Goal: Task Accomplishment & Management: Use online tool/utility

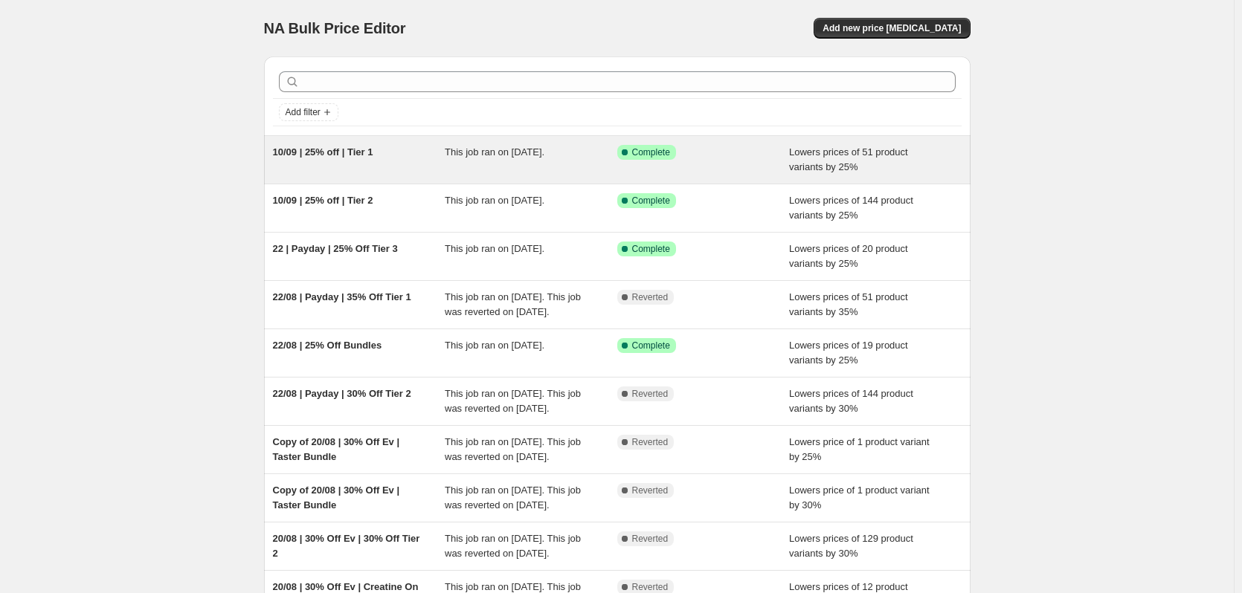
click at [466, 158] on span "This job ran on [DATE]." at bounding box center [495, 151] width 100 height 11
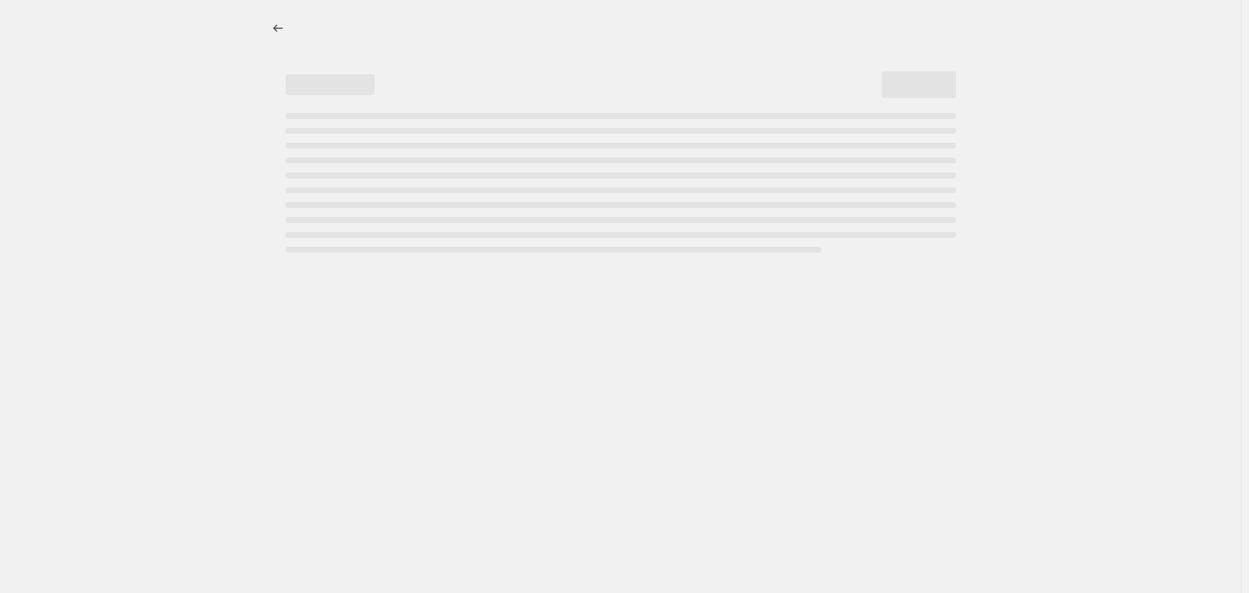
select select "percentage"
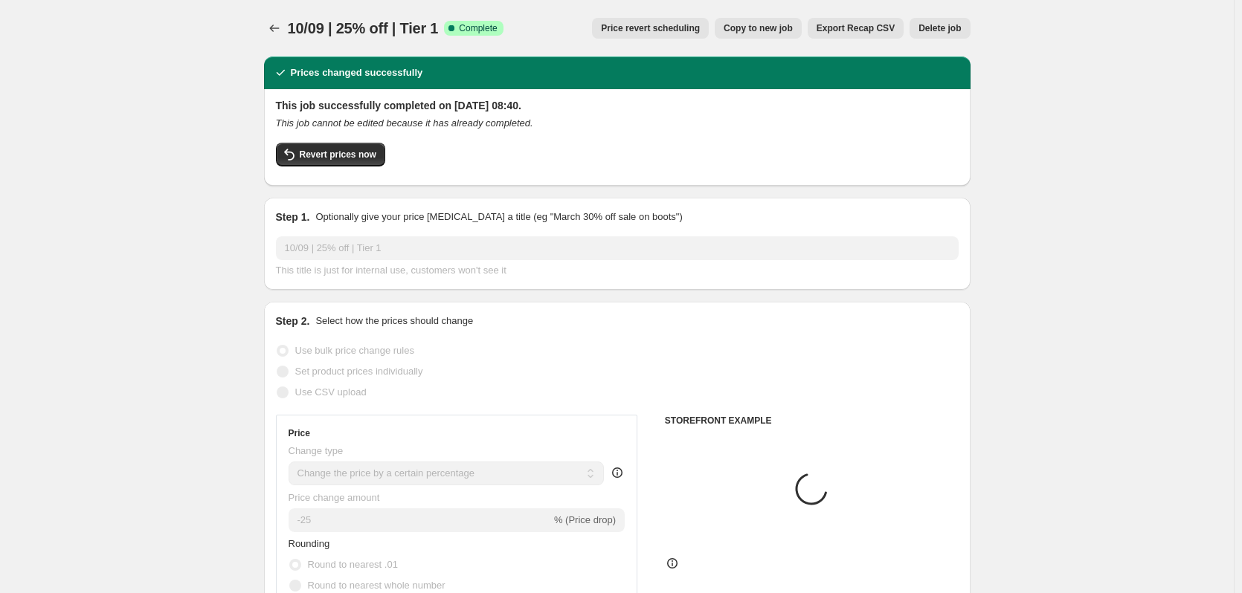
select select "collection"
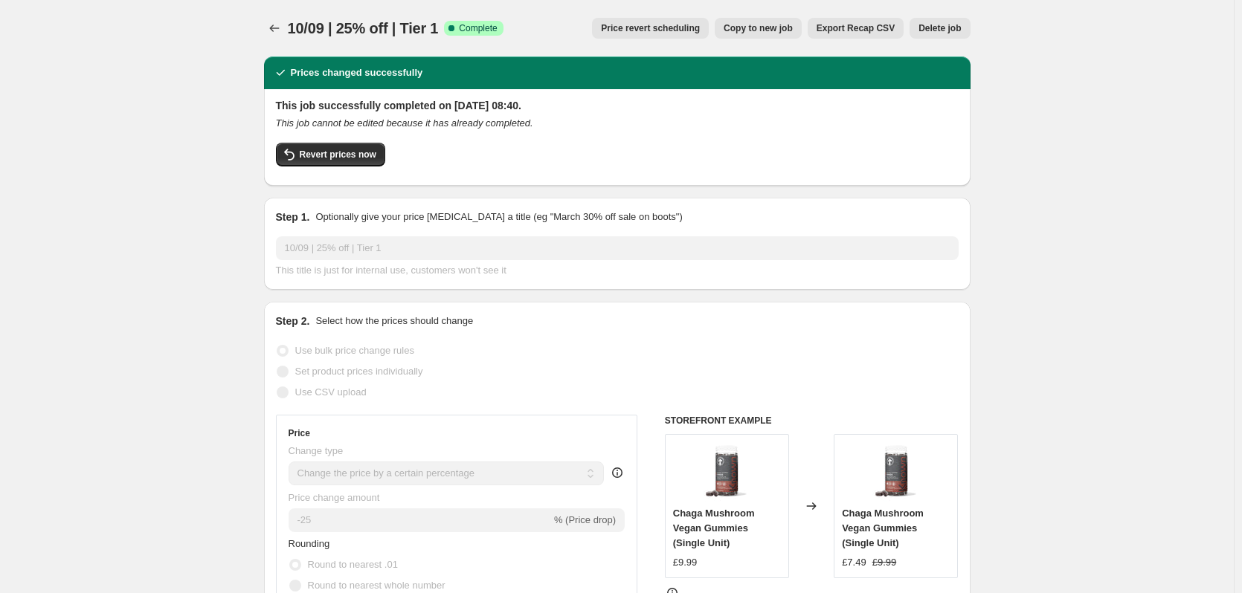
click at [672, 28] on span "Price revert scheduling" at bounding box center [650, 28] width 99 height 12
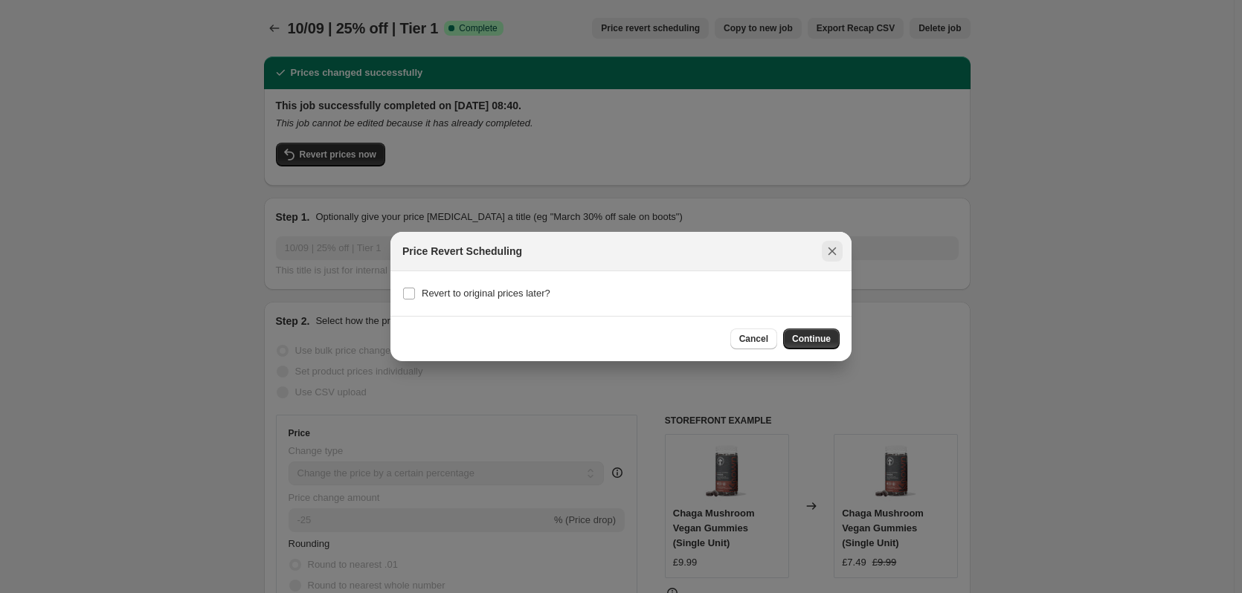
click at [831, 241] on button "Close" at bounding box center [832, 251] width 21 height 21
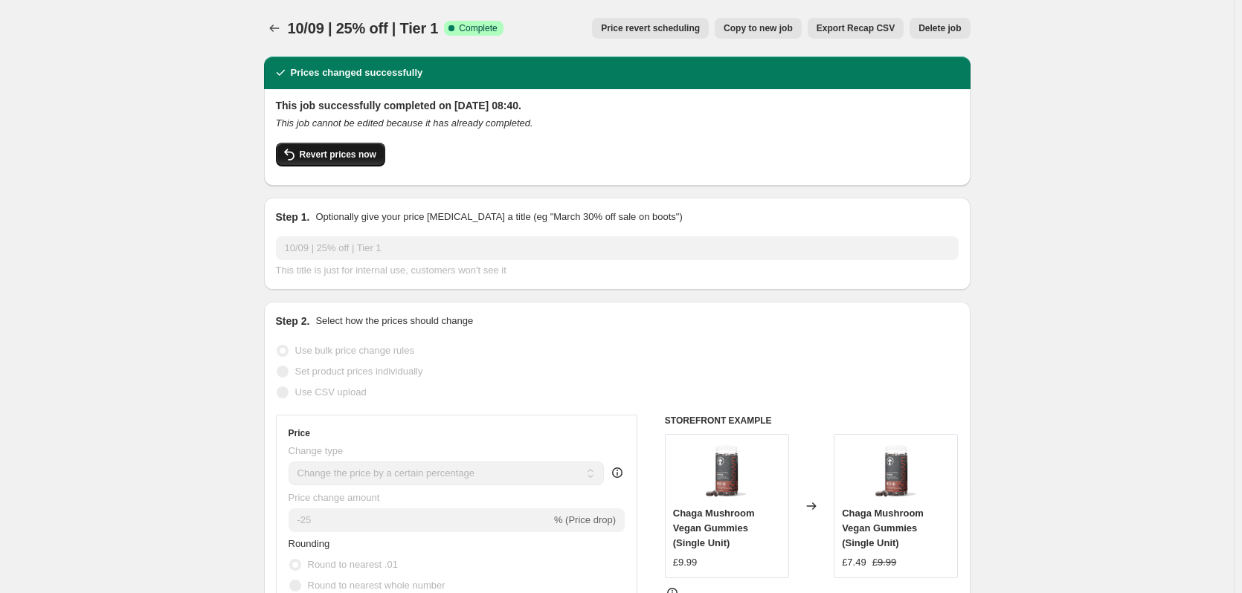
click at [338, 159] on span "Revert prices now" at bounding box center [338, 155] width 77 height 12
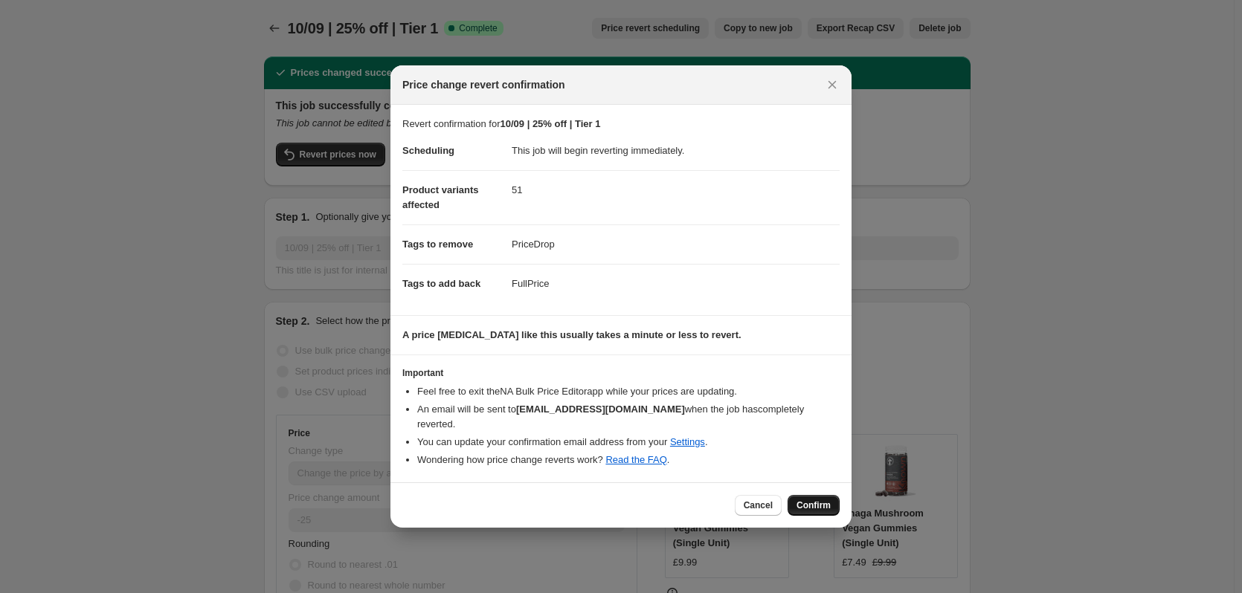
click at [809, 500] on span "Confirm" at bounding box center [813, 506] width 34 height 12
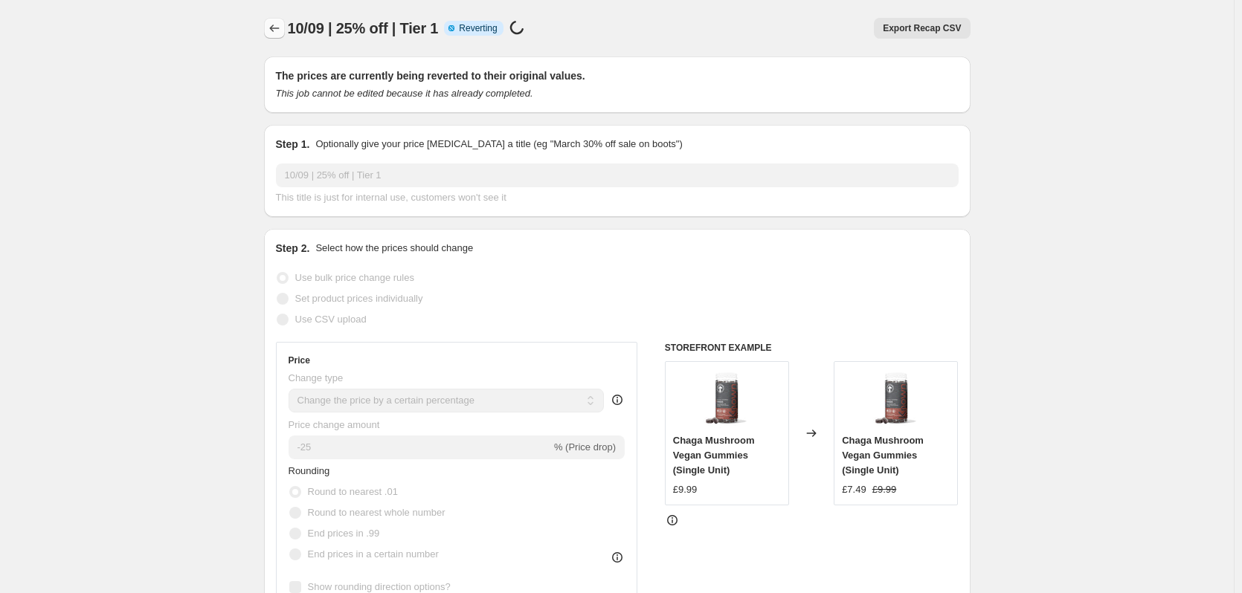
click at [276, 30] on icon "Price change jobs" at bounding box center [274, 28] width 15 height 15
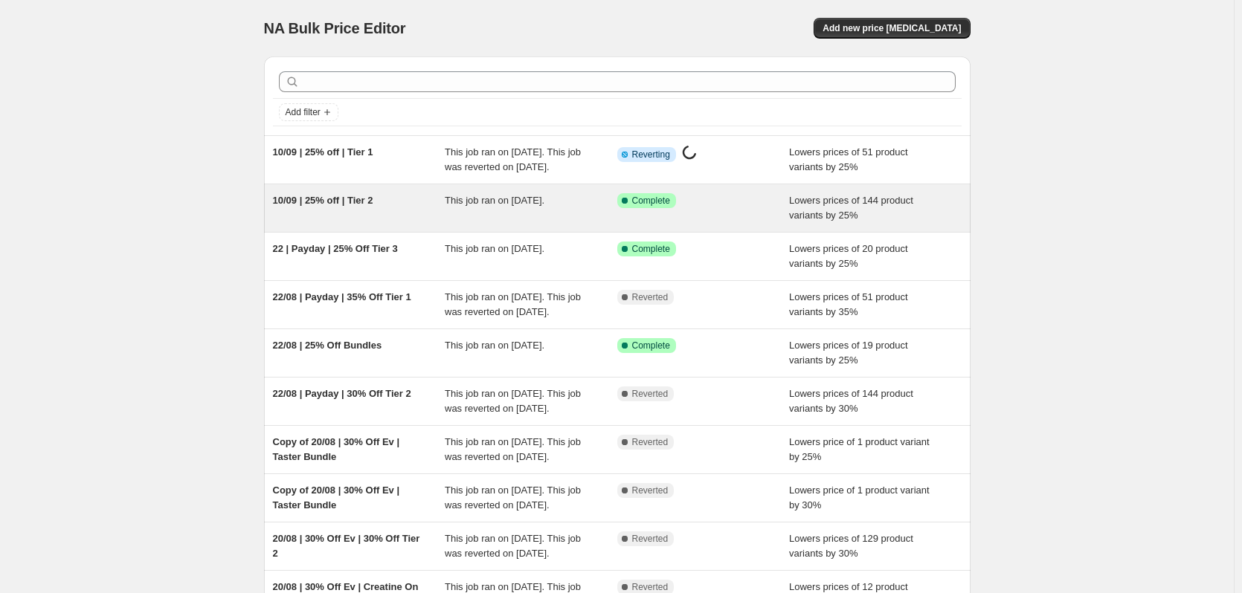
click at [399, 211] on div "10/09 | 25% off | Tier 2" at bounding box center [359, 208] width 172 height 30
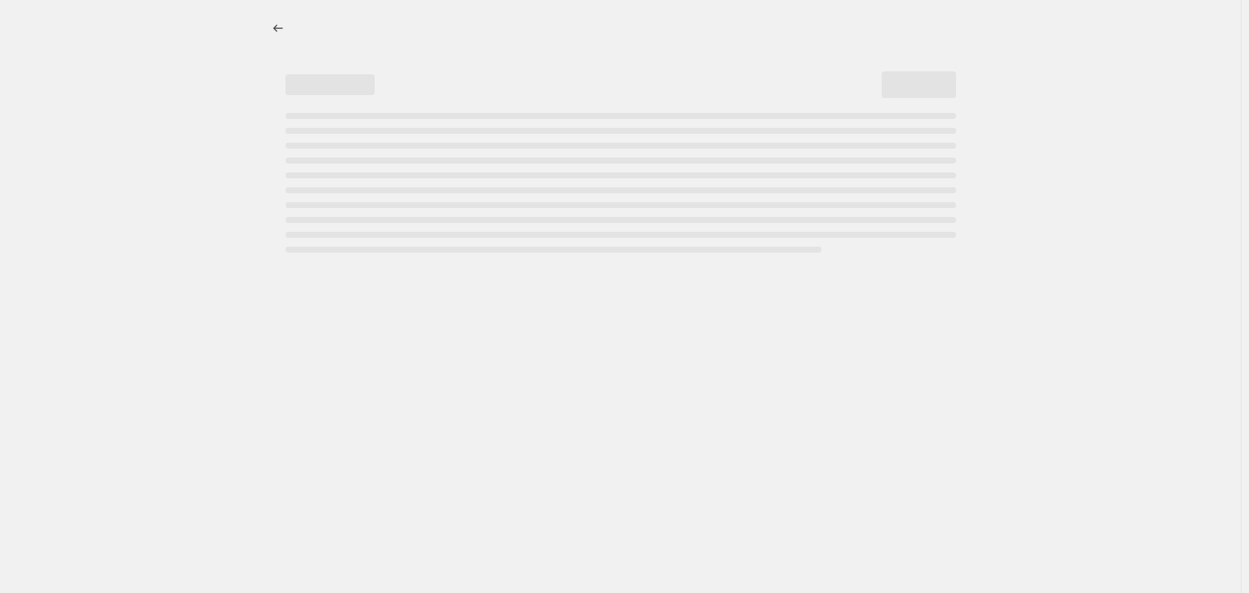
select select "percentage"
select select "collection"
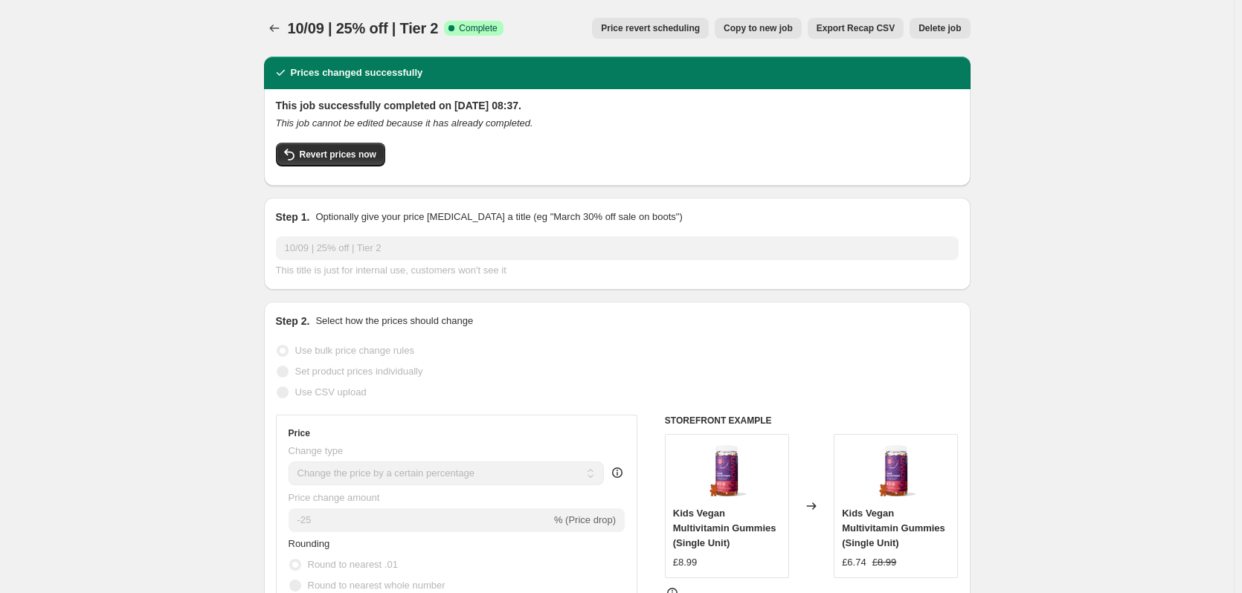
click at [642, 30] on span "Price revert scheduling" at bounding box center [650, 28] width 99 height 12
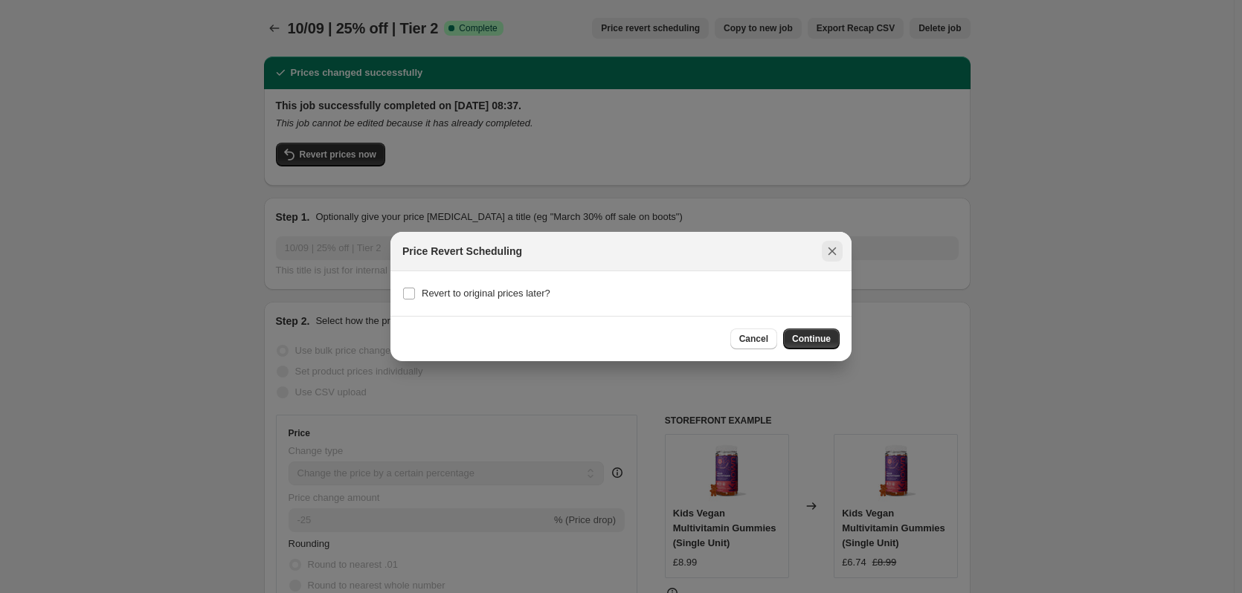
click at [836, 251] on icon "Close" at bounding box center [832, 251] width 15 height 15
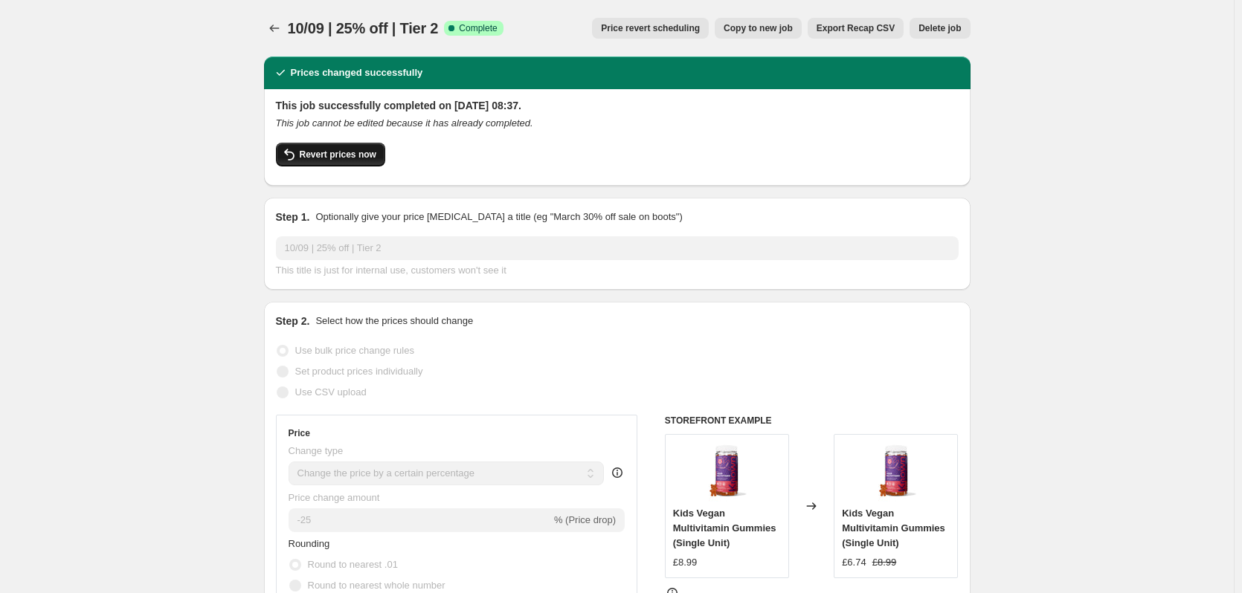
click at [344, 155] on span "Revert prices now" at bounding box center [338, 155] width 77 height 12
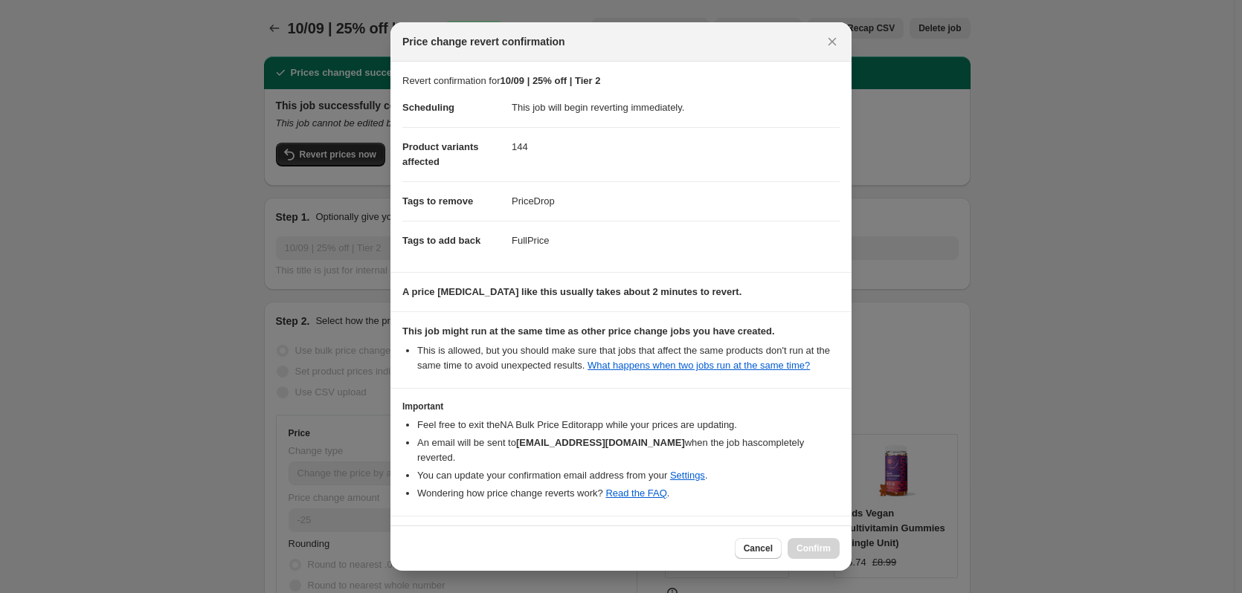
click at [818, 546] on div "Cancel Confirm" at bounding box center [787, 548] width 105 height 21
click at [816, 491] on section "Important Feel free to exit the NA Bulk Price Editor app while your prices are …" at bounding box center [620, 452] width 461 height 126
select select "percentage"
select select "collection"
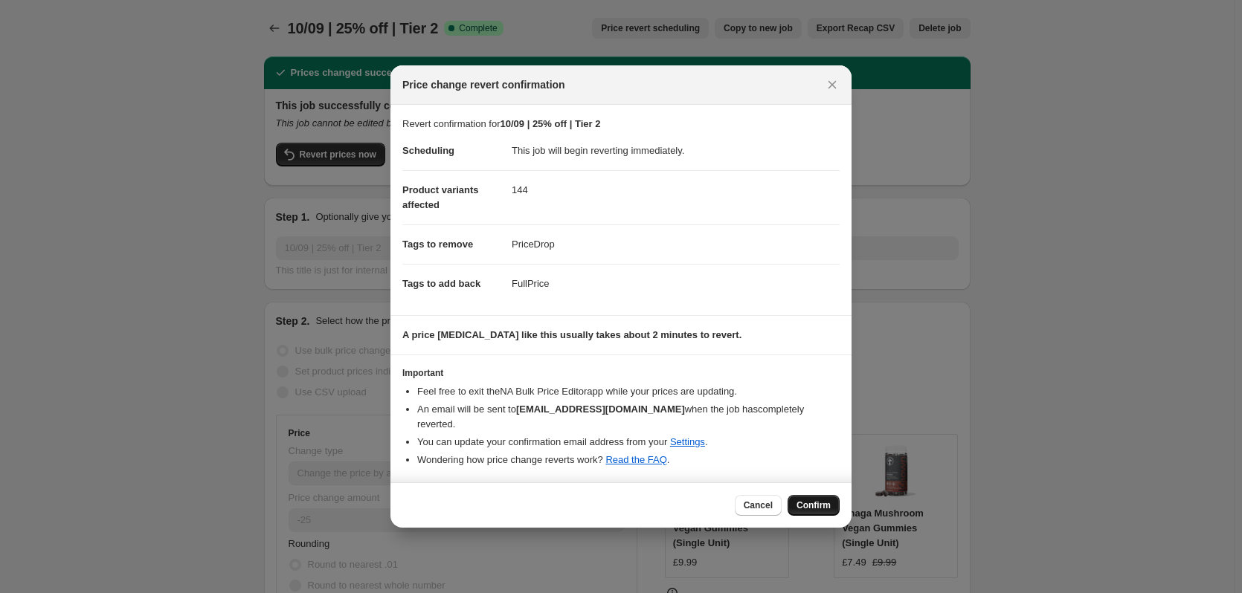
click at [819, 495] on button "Confirm" at bounding box center [813, 505] width 52 height 21
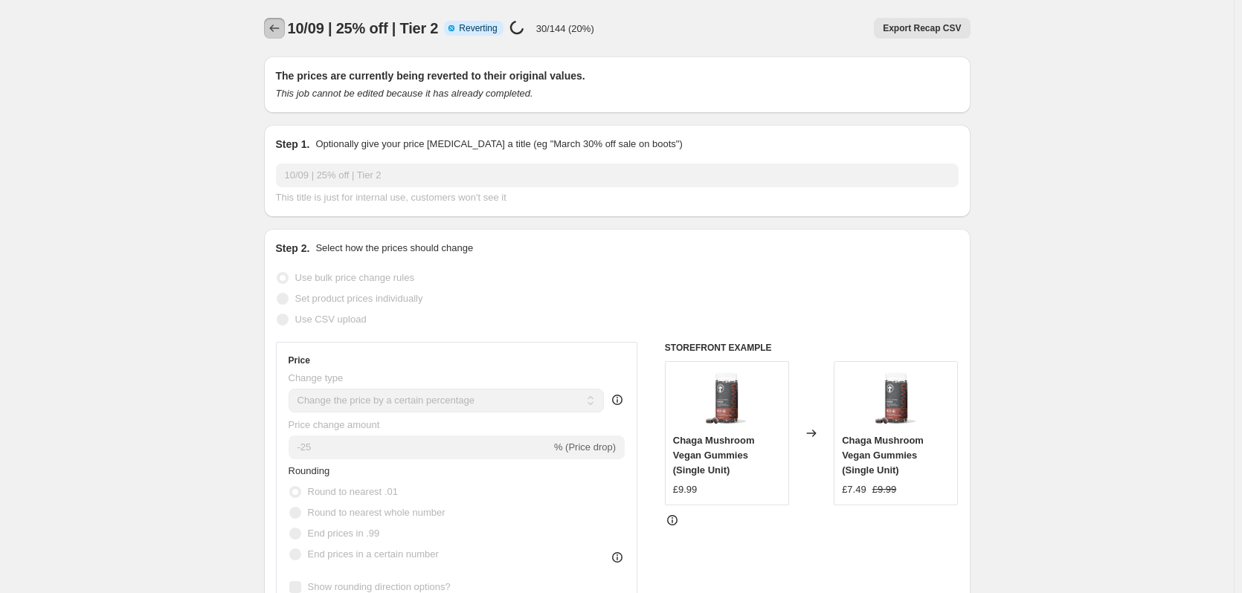
click at [271, 25] on icon "Price change jobs" at bounding box center [274, 28] width 15 height 15
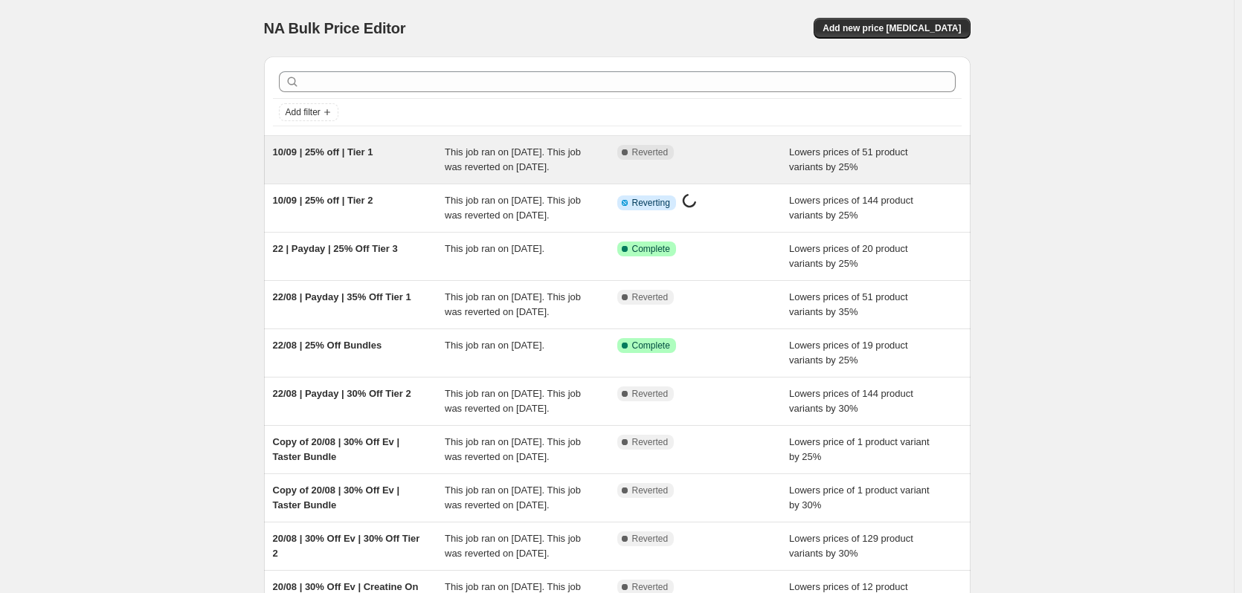
click at [517, 138] on div "10/09 | 25% off | Tier 1 This job ran on [DATE]. This job was reverted on [DATE…" at bounding box center [617, 160] width 706 height 48
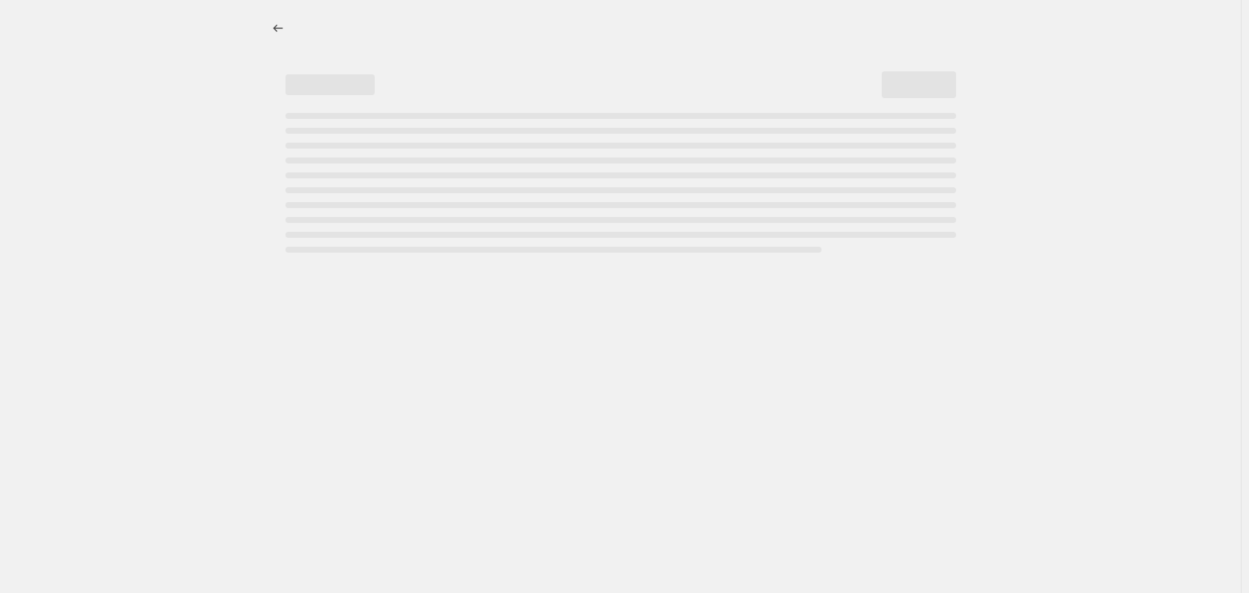
select select "percentage"
select select "collection"
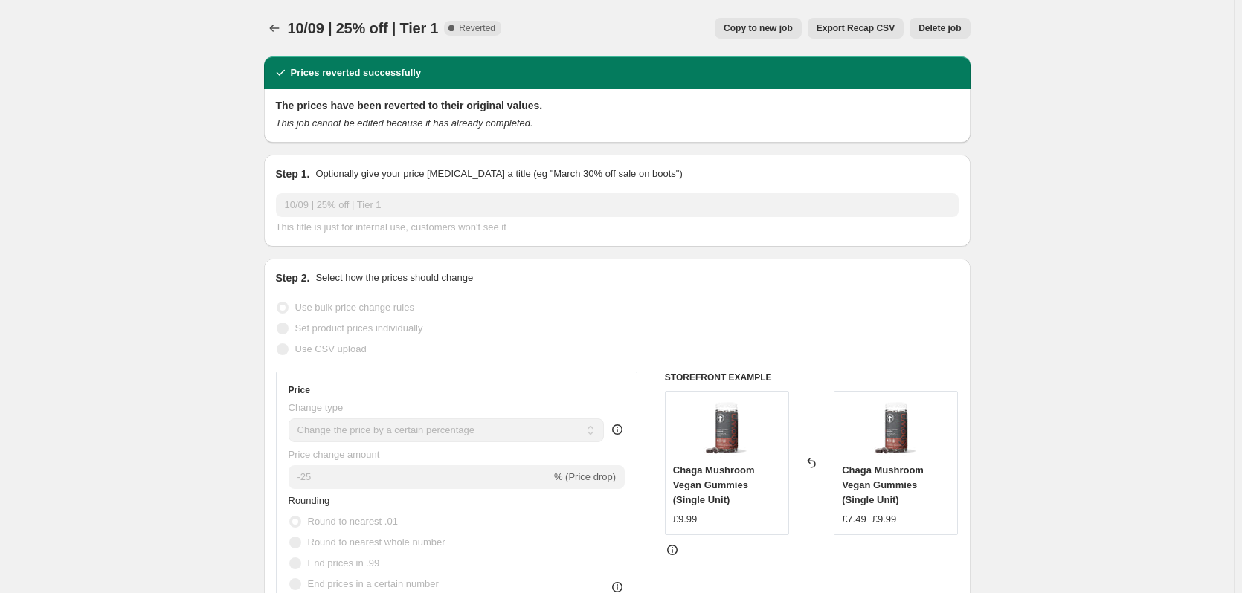
click at [773, 29] on span "Copy to new job" at bounding box center [757, 28] width 69 height 12
select select "percentage"
select select "collection"
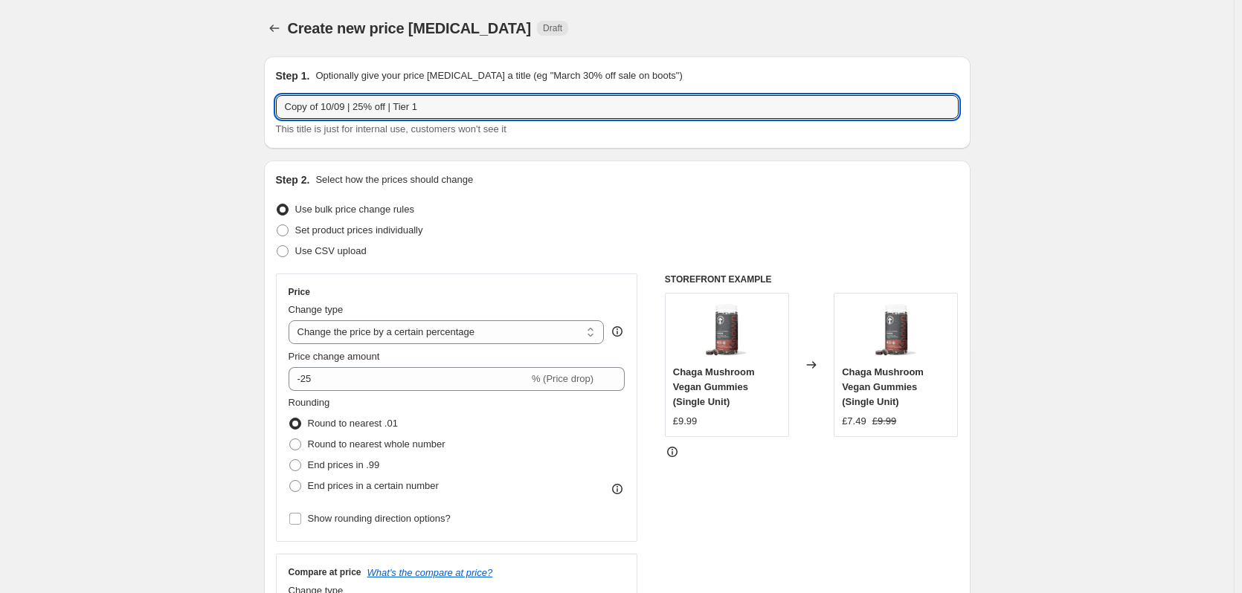
drag, startPoint x: 346, startPoint y: 108, endPoint x: 264, endPoint y: 103, distance: 82.7
drag, startPoint x: 353, startPoint y: 105, endPoint x: 323, endPoint y: 101, distance: 30.7
click at [323, 101] on input "23/09 | 25% off | Tier 1" at bounding box center [617, 107] width 683 height 24
type input "23/09 | Payday | Tier 1"
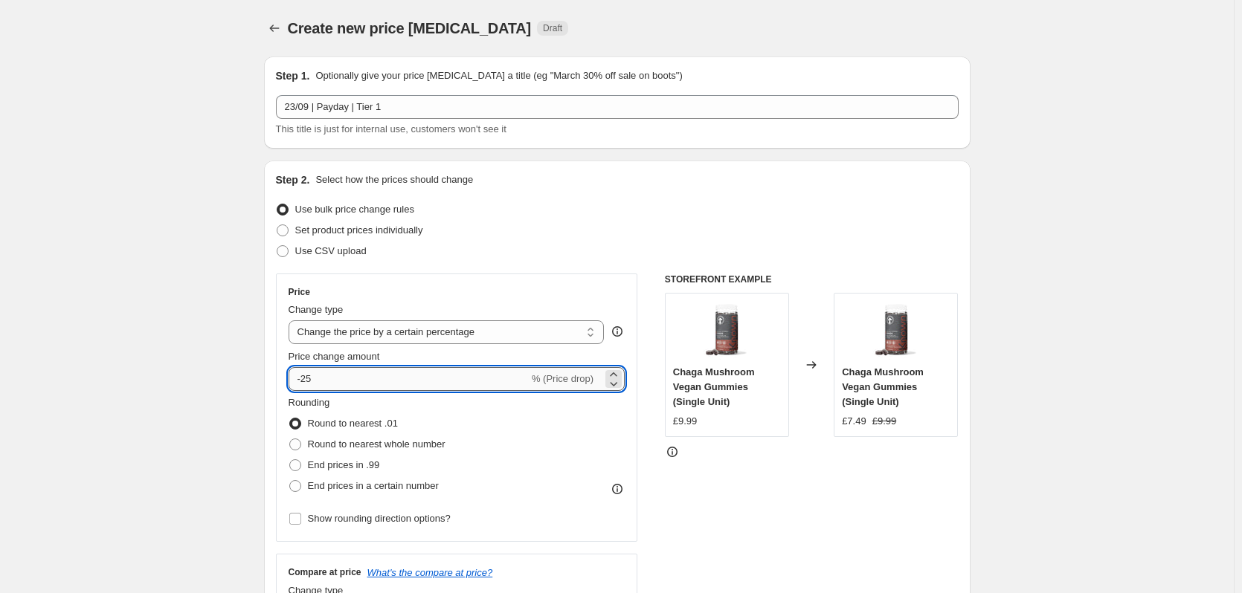
click at [335, 382] on input "-25" at bounding box center [408, 379] width 240 height 24
type input "-2"
type input "-30"
click at [596, 144] on div "Step 1. Optionally give your price [MEDICAL_DATA] a title (eg "March 30% off sa…" at bounding box center [617, 103] width 706 height 92
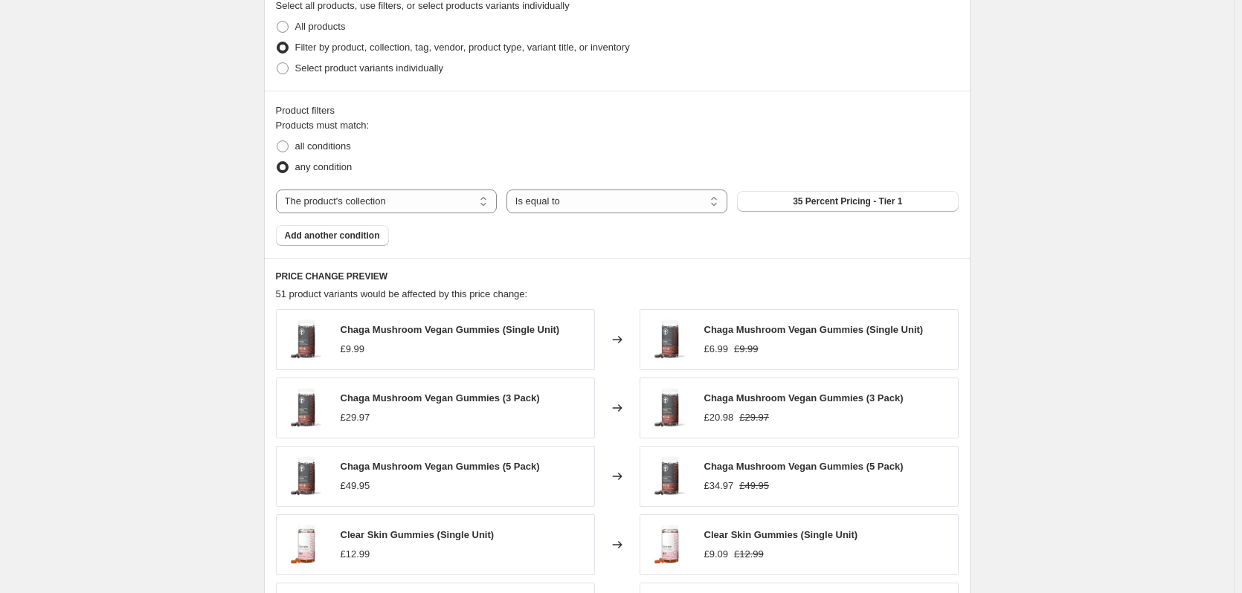
scroll to position [1144, 0]
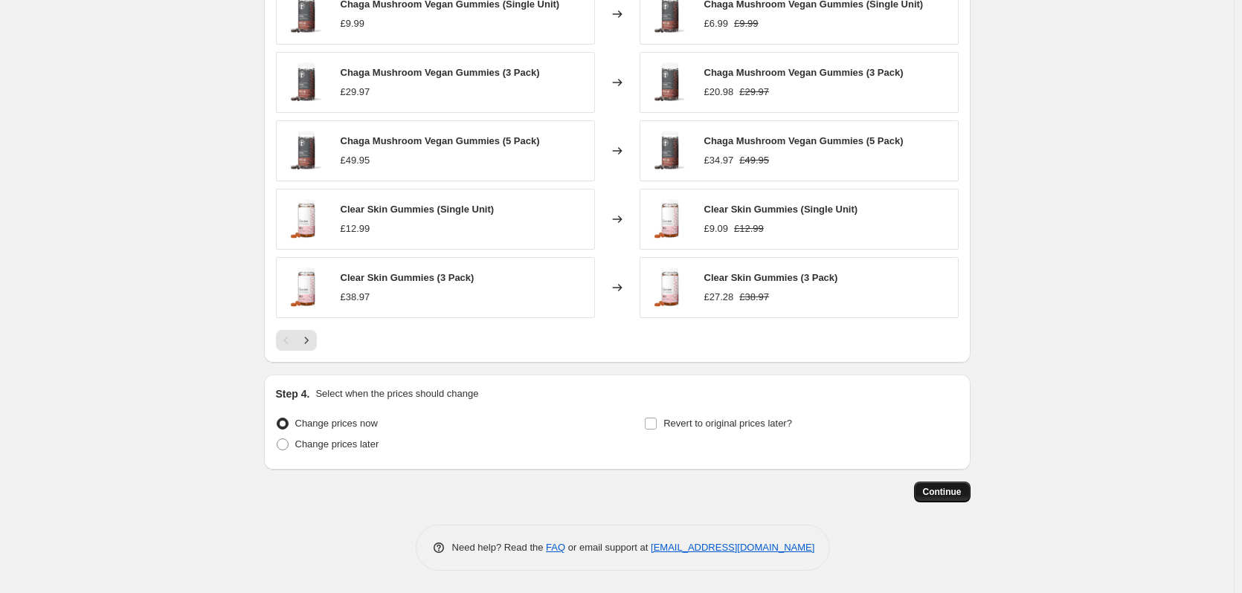
click at [970, 494] on button "Continue" at bounding box center [942, 492] width 57 height 21
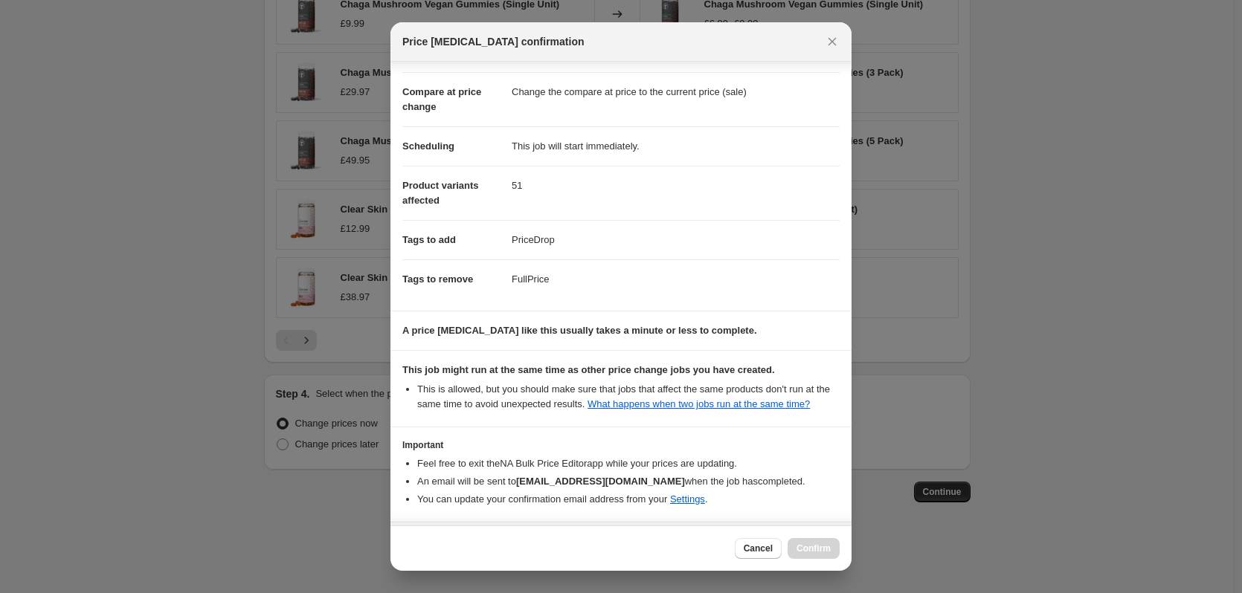
scroll to position [112, 0]
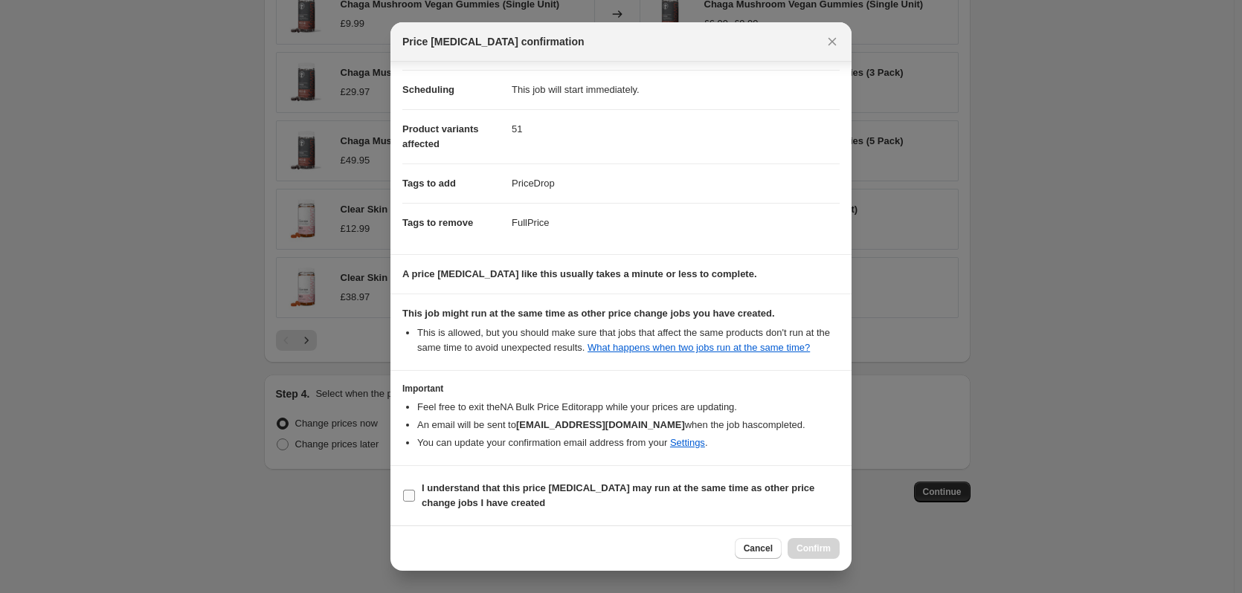
click at [493, 503] on b "I understand that this price [MEDICAL_DATA] may run at the same time as other p…" at bounding box center [618, 496] width 393 height 26
click at [415, 502] on input "I understand that this price [MEDICAL_DATA] may run at the same time as other p…" at bounding box center [409, 496] width 12 height 12
checkbox input "true"
click at [825, 546] on span "Confirm" at bounding box center [813, 549] width 34 height 12
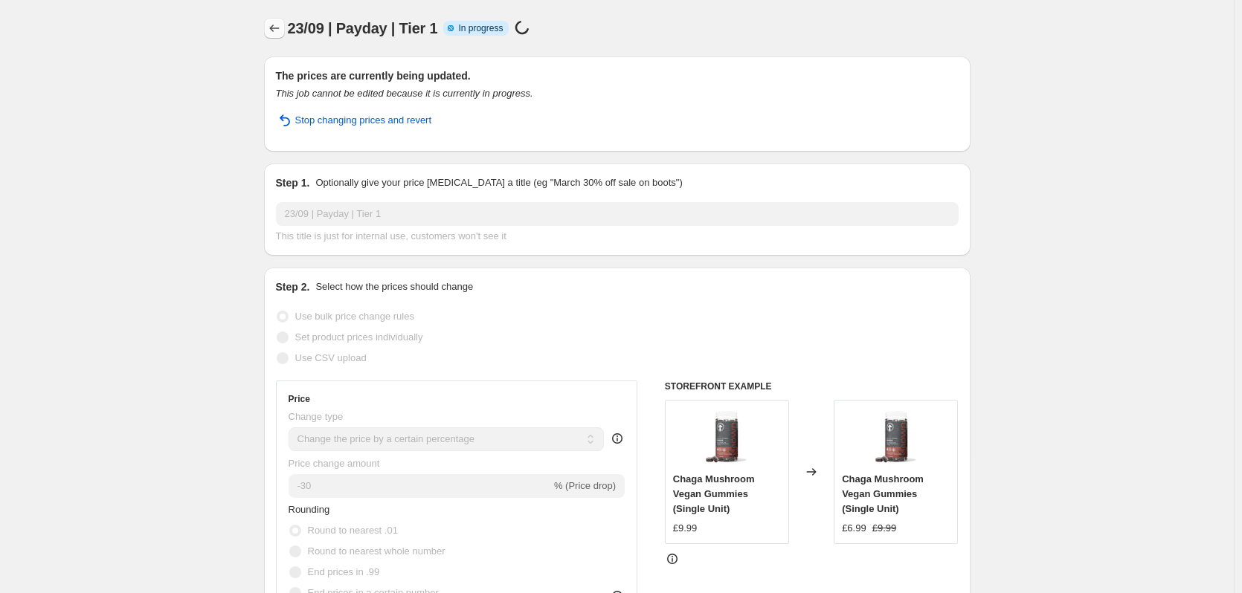
click at [274, 25] on icon "Price change jobs" at bounding box center [274, 28] width 15 height 15
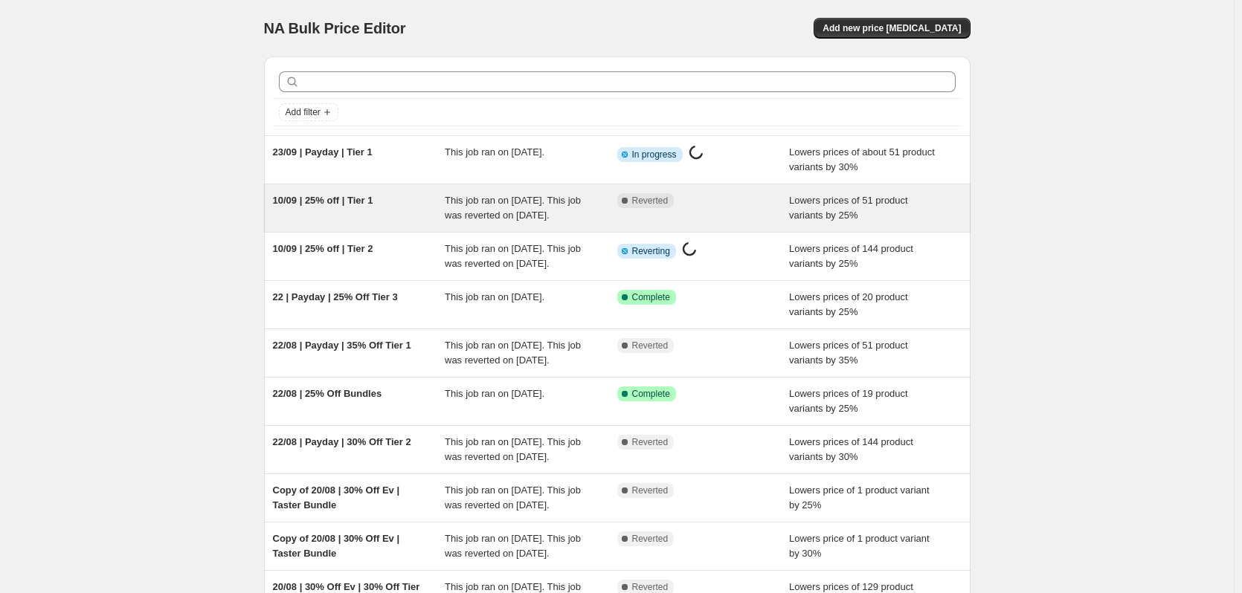
click at [519, 211] on span "This job ran on [DATE]. This job was reverted on [DATE]." at bounding box center [513, 208] width 136 height 26
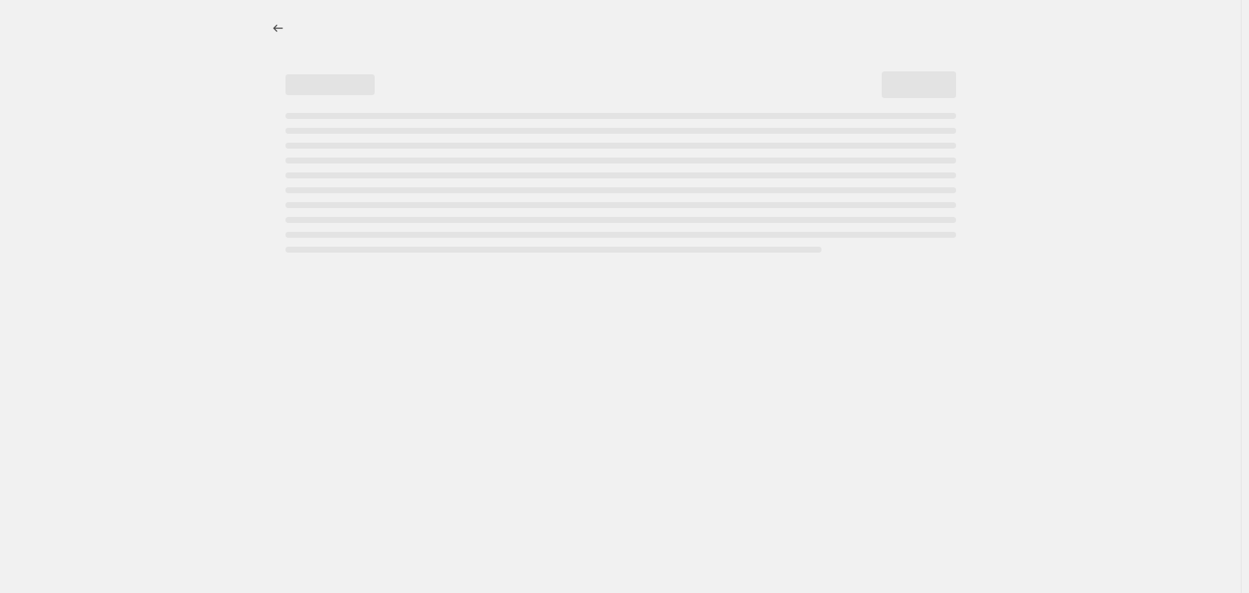
select select "percentage"
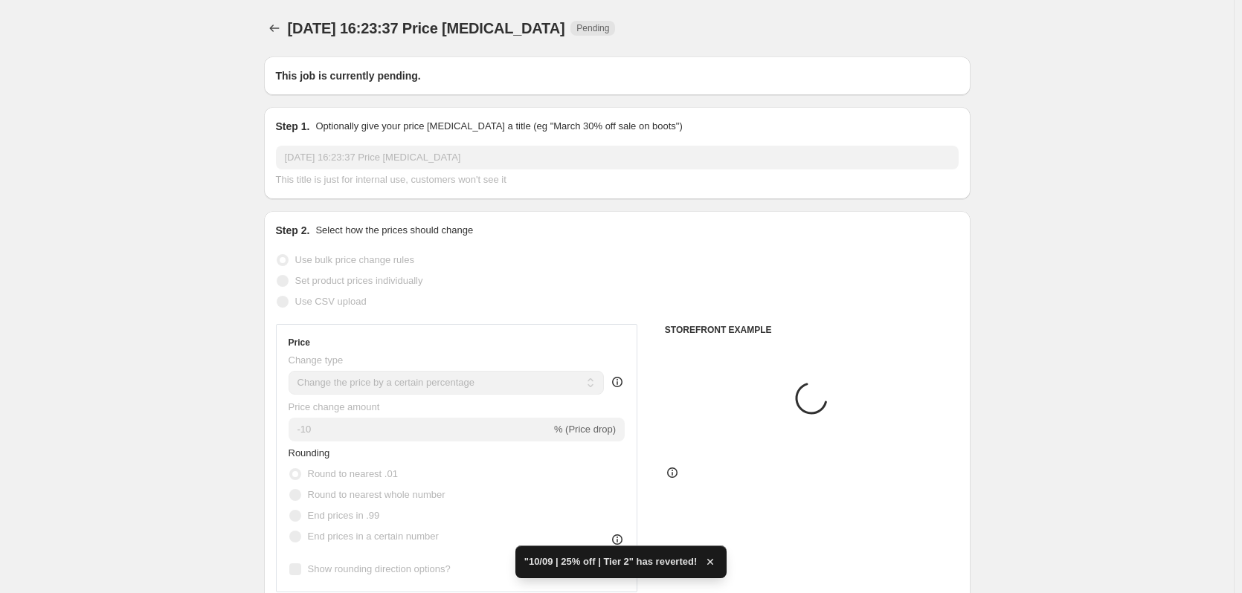
type input "10/09 | 25% off | Tier 1"
checkbox input "true"
radio input "false"
radio input "true"
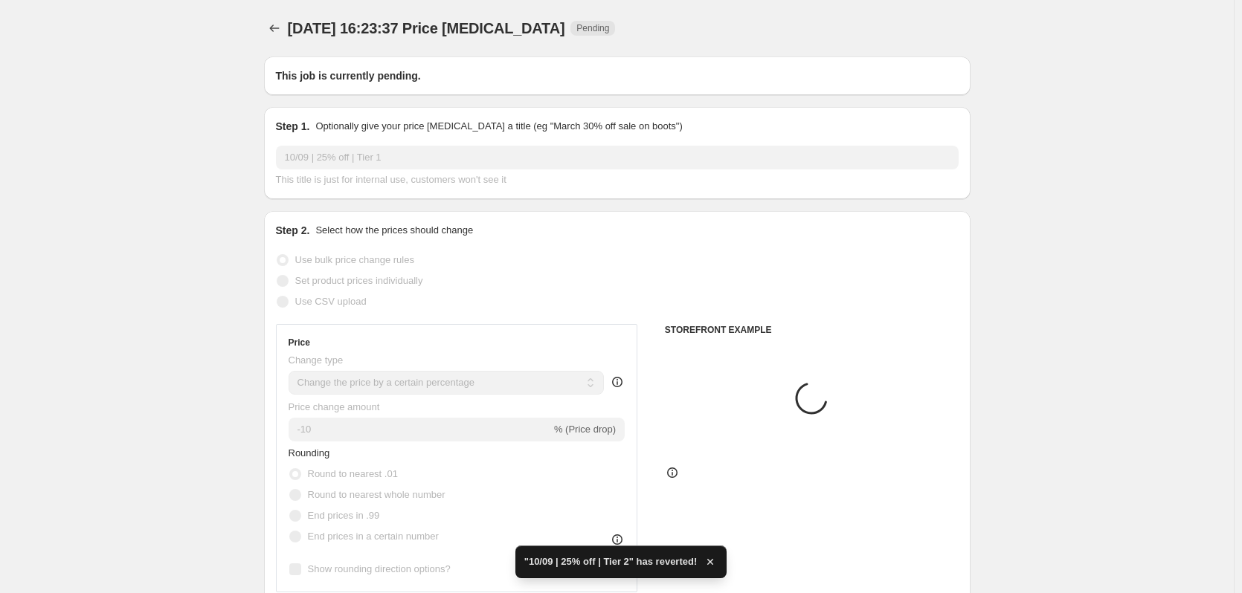
select select "collection"
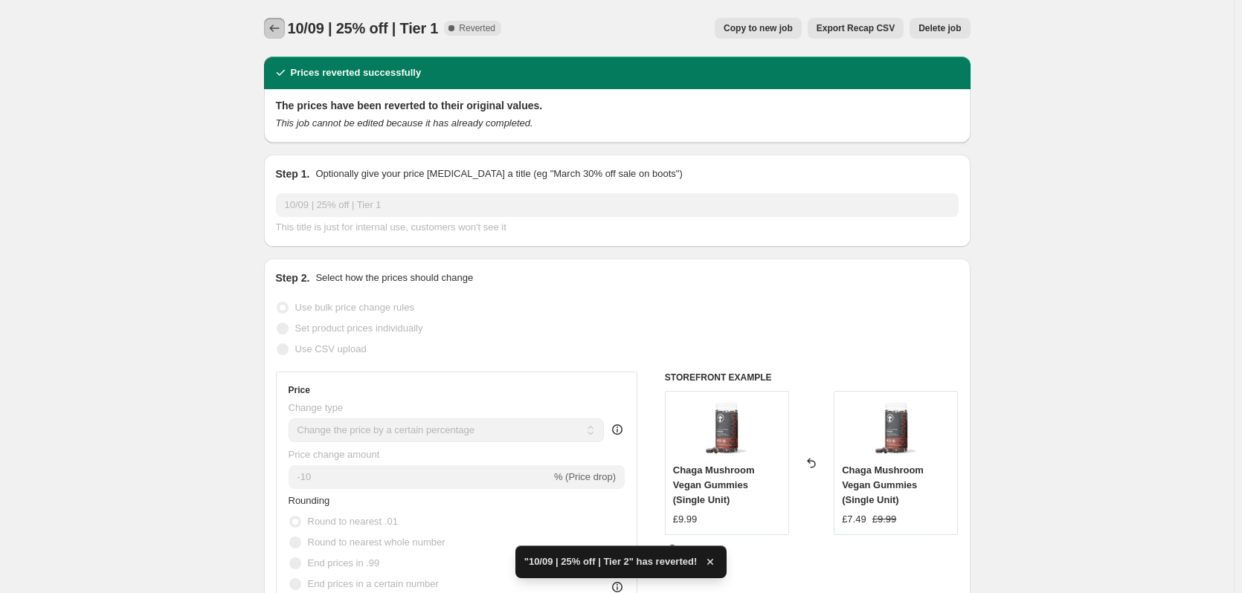
click at [275, 33] on icon "Price change jobs" at bounding box center [274, 28] width 15 height 15
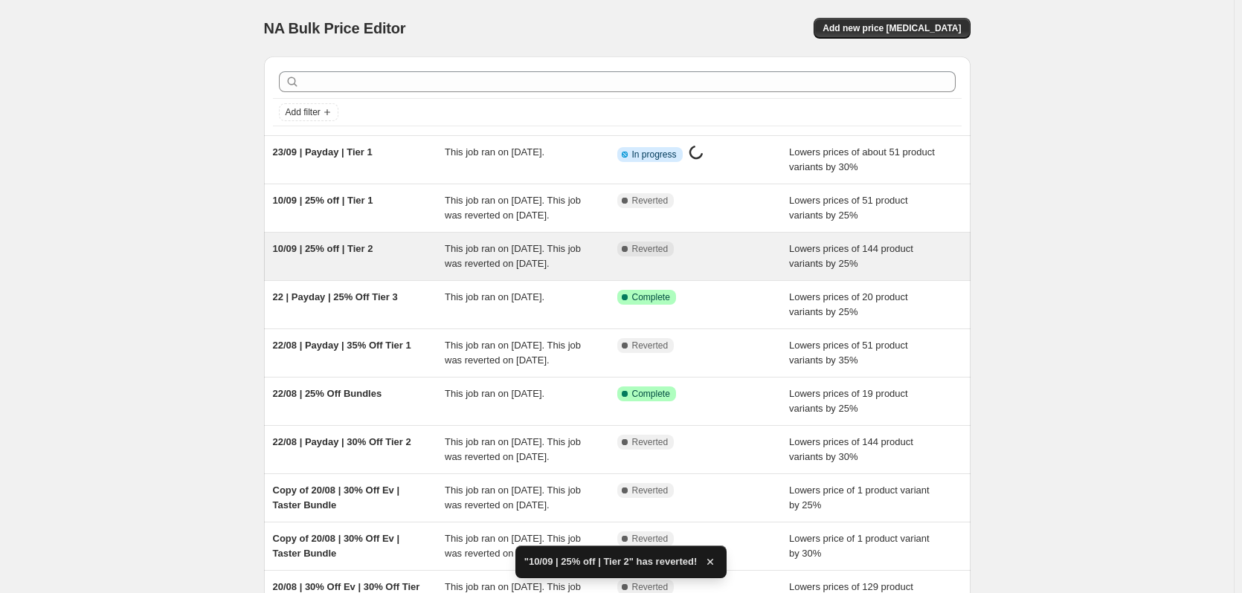
click at [532, 271] on div "This job ran on [DATE]. This job was reverted on [DATE]." at bounding box center [531, 257] width 172 height 30
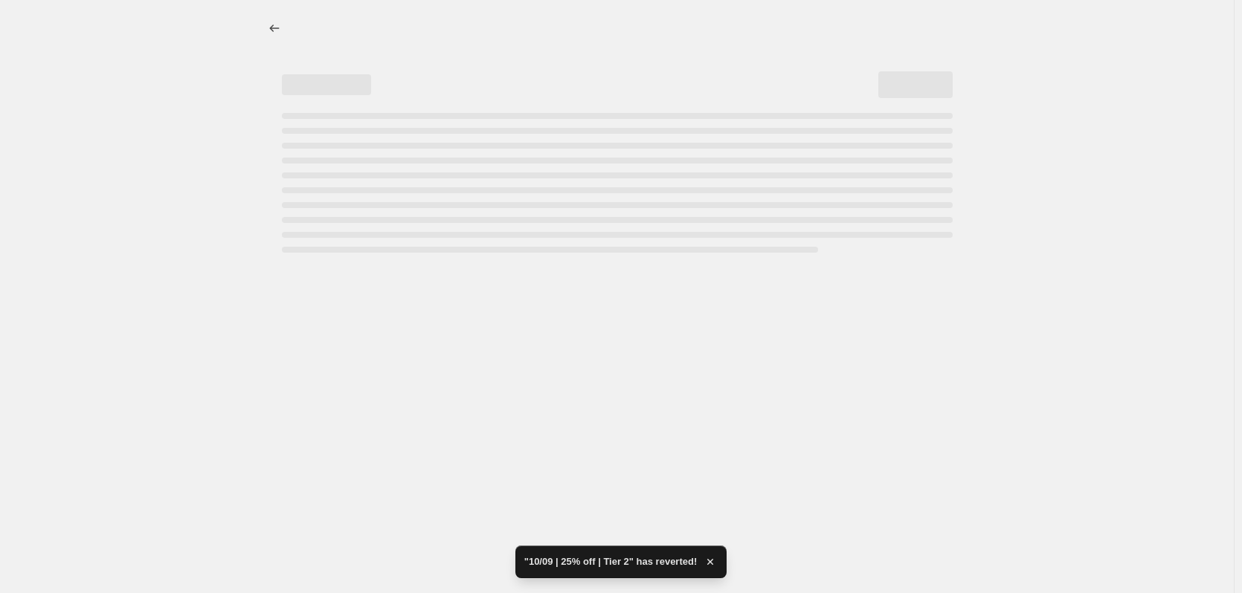
select select "percentage"
select select "collection"
click at [796, 26] on span "Copy to new job" at bounding box center [761, 28] width 69 height 12
select select "percentage"
select select "collection"
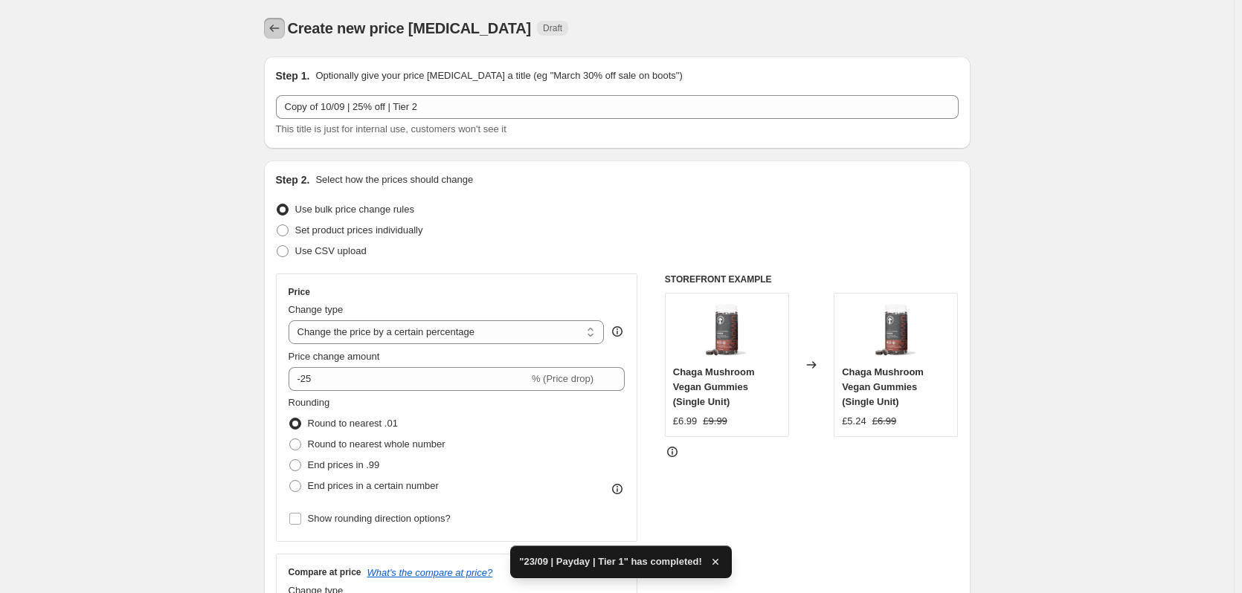
click at [282, 28] on icon "Price change jobs" at bounding box center [274, 28] width 15 height 15
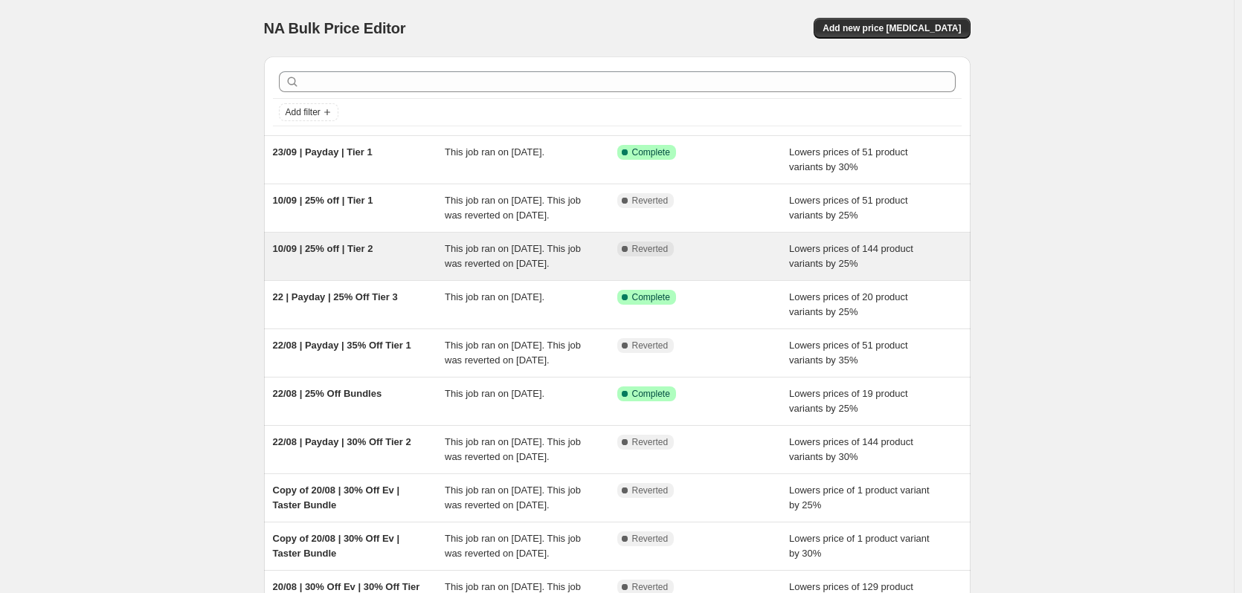
click at [624, 271] on div "Complete Reverted" at bounding box center [703, 257] width 172 height 30
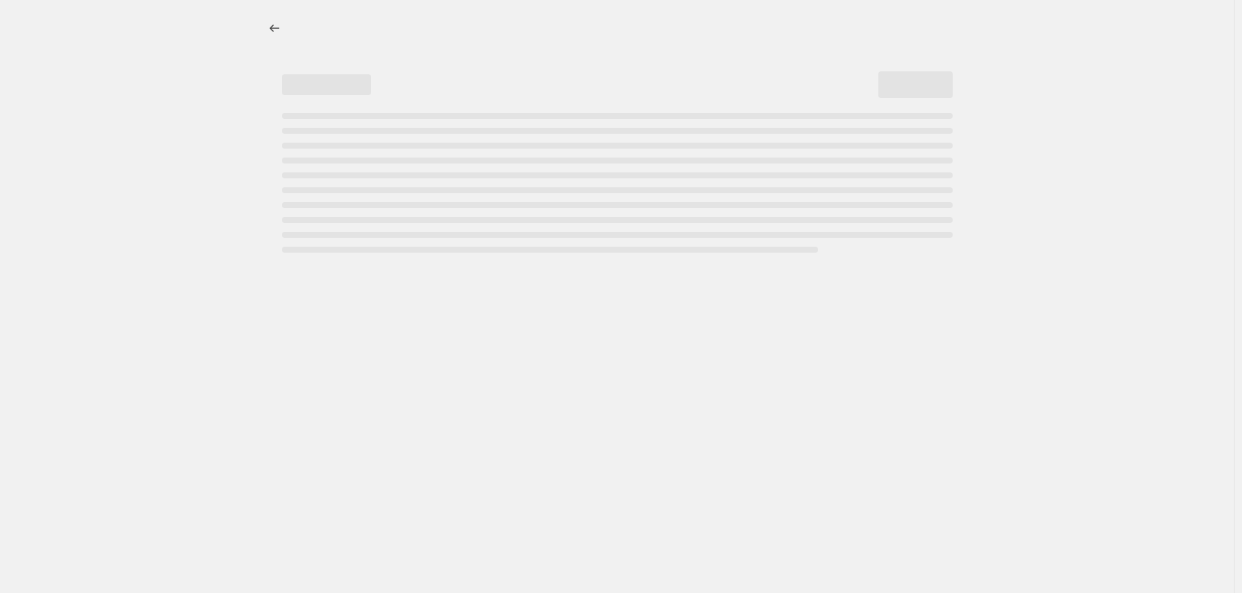
select select "percentage"
select select "collection"
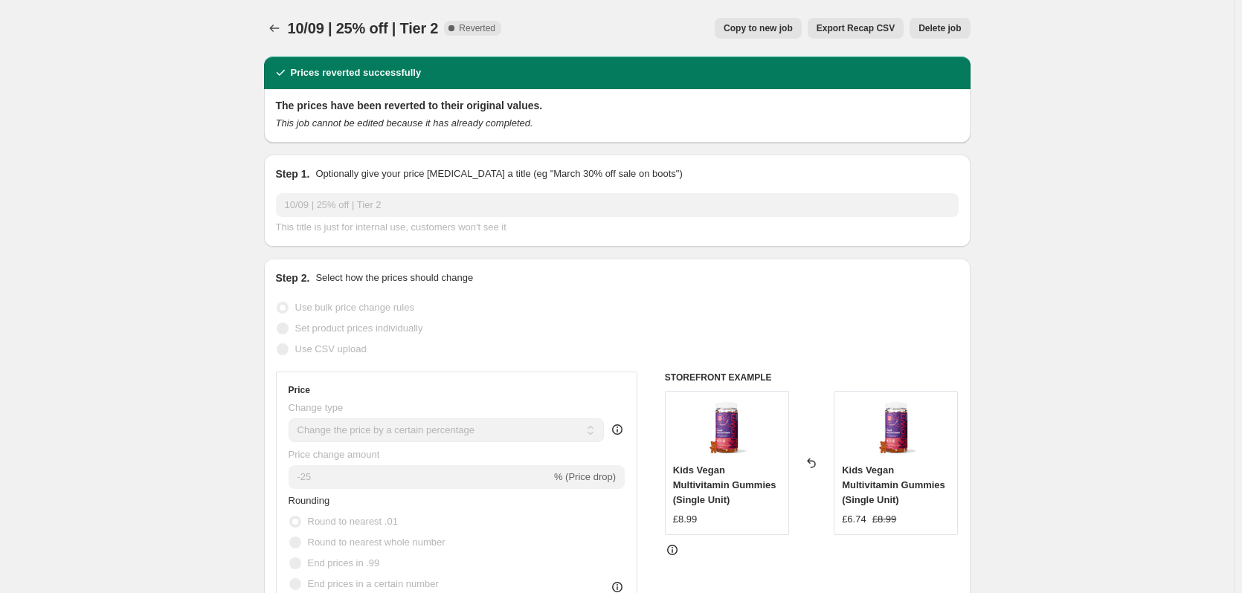
click at [770, 23] on span "Copy to new job" at bounding box center [757, 28] width 69 height 12
select select "percentage"
select select "collection"
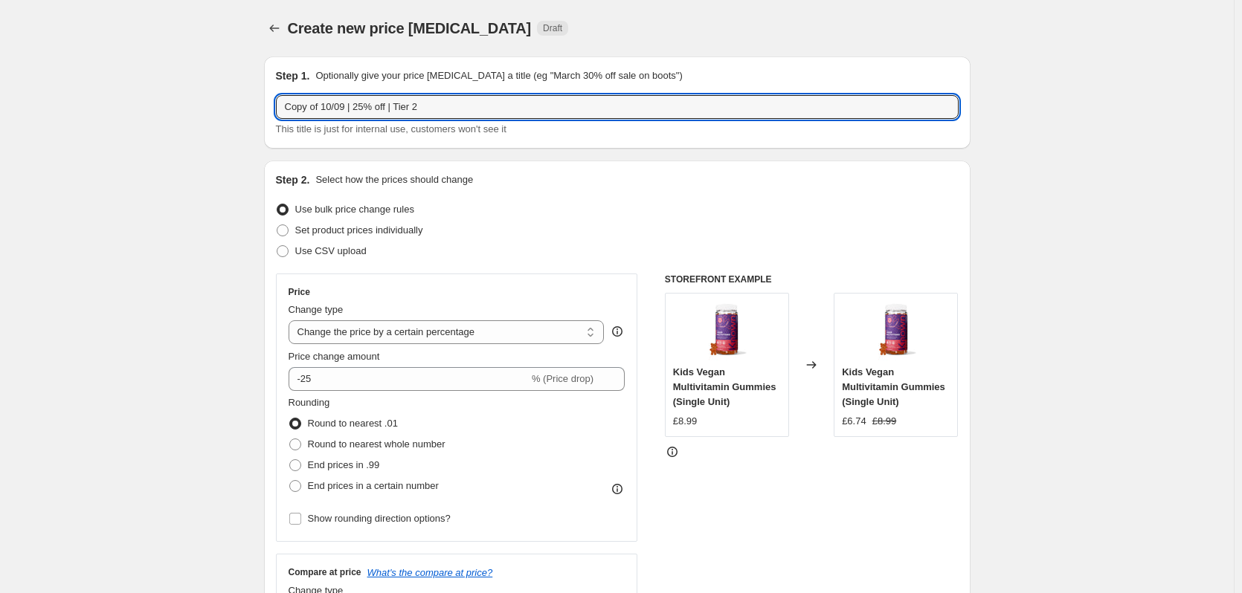
drag, startPoint x: 348, startPoint y: 109, endPoint x: 140, endPoint y: 101, distance: 208.3
drag, startPoint x: 354, startPoint y: 103, endPoint x: 323, endPoint y: 105, distance: 31.3
click at [323, 105] on input "23/09 | 25% off | Tier 2" at bounding box center [617, 107] width 683 height 24
type input "23/09 | Payday | Tier 2"
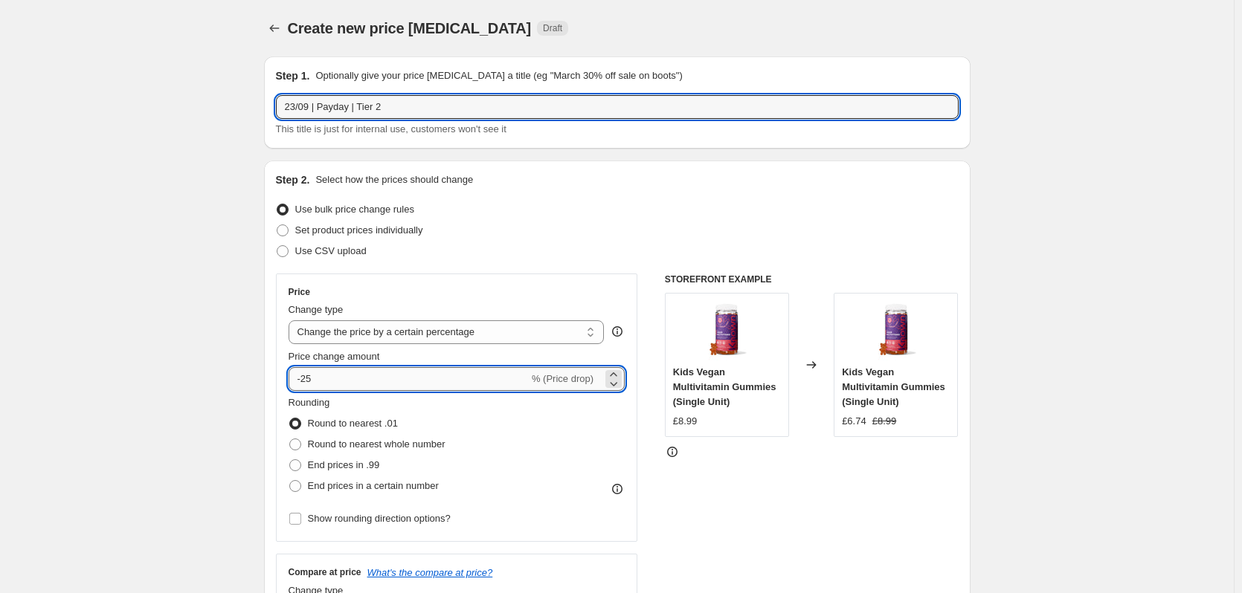
click at [388, 374] on input "-25" at bounding box center [408, 379] width 240 height 24
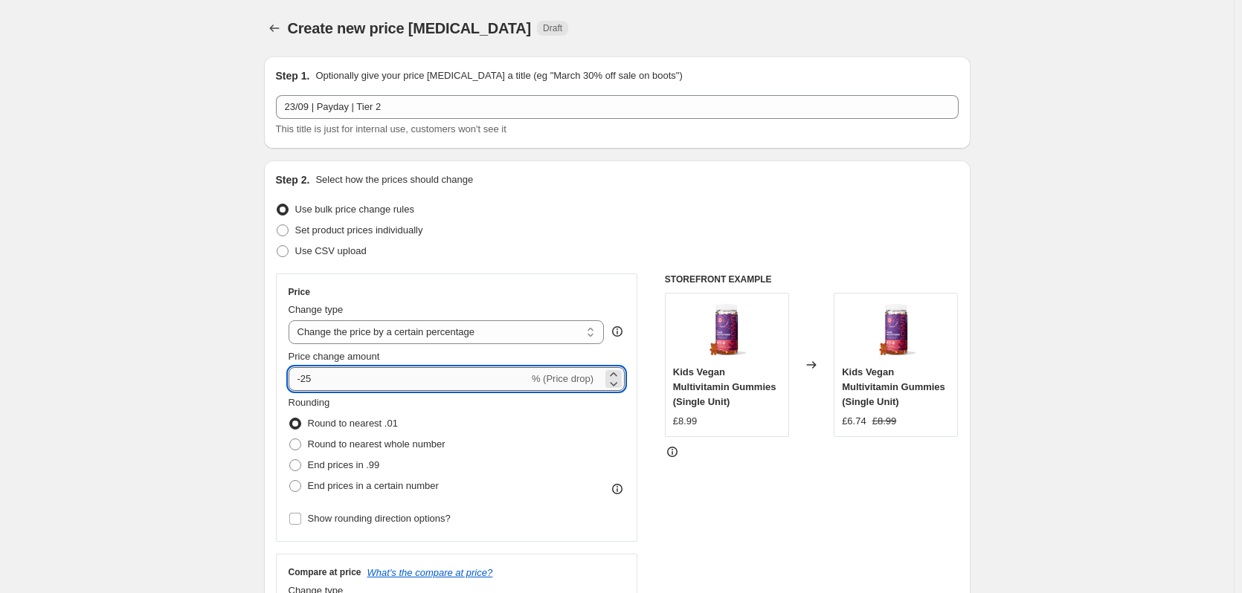
type input "-2"
type input "-30"
click at [827, 251] on div "Use CSV upload" at bounding box center [617, 251] width 683 height 21
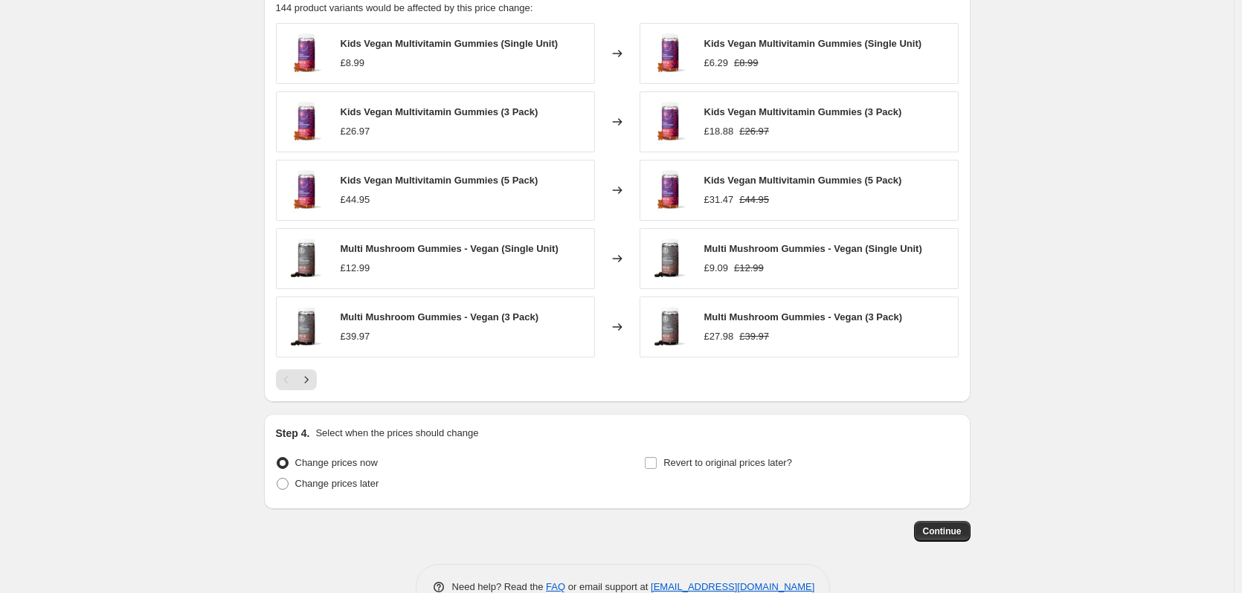
scroll to position [1144, 0]
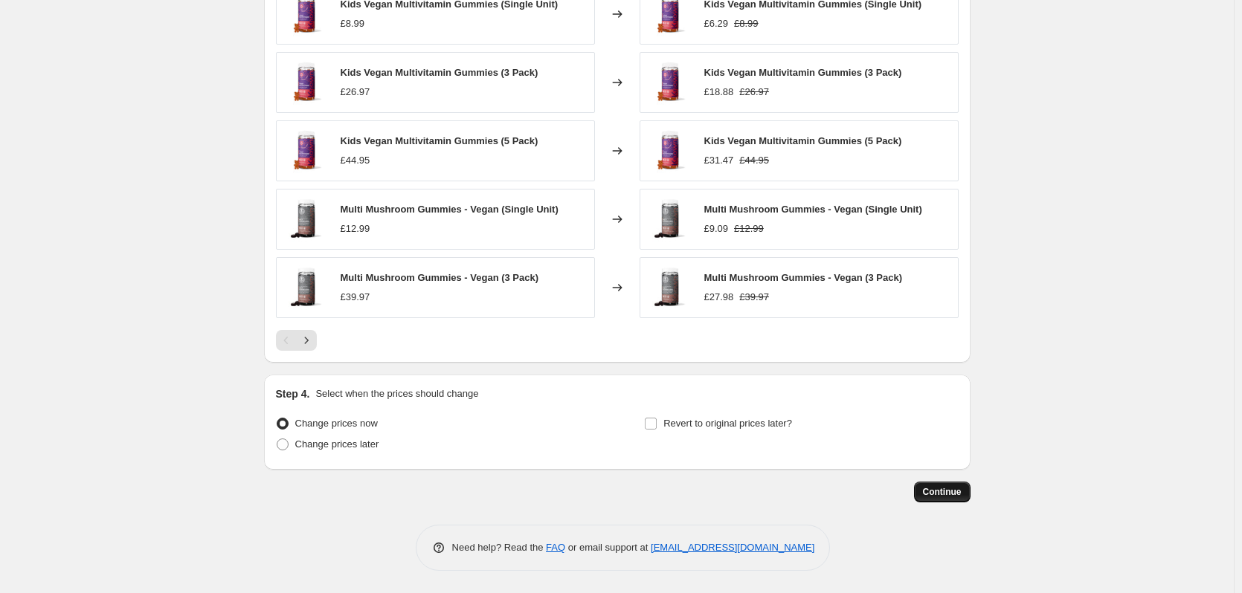
click at [966, 485] on button "Continue" at bounding box center [942, 492] width 57 height 21
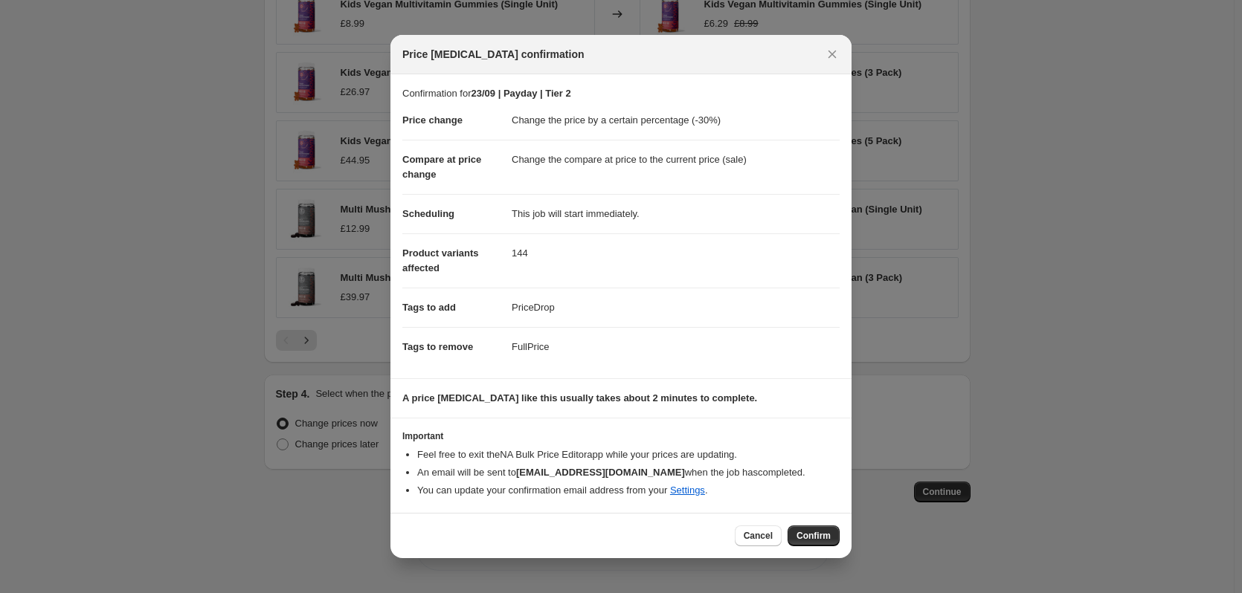
click at [812, 548] on div "Cancel Confirm" at bounding box center [620, 535] width 461 height 45
click at [811, 538] on span "Confirm" at bounding box center [813, 536] width 34 height 12
